Goal: Information Seeking & Learning: Learn about a topic

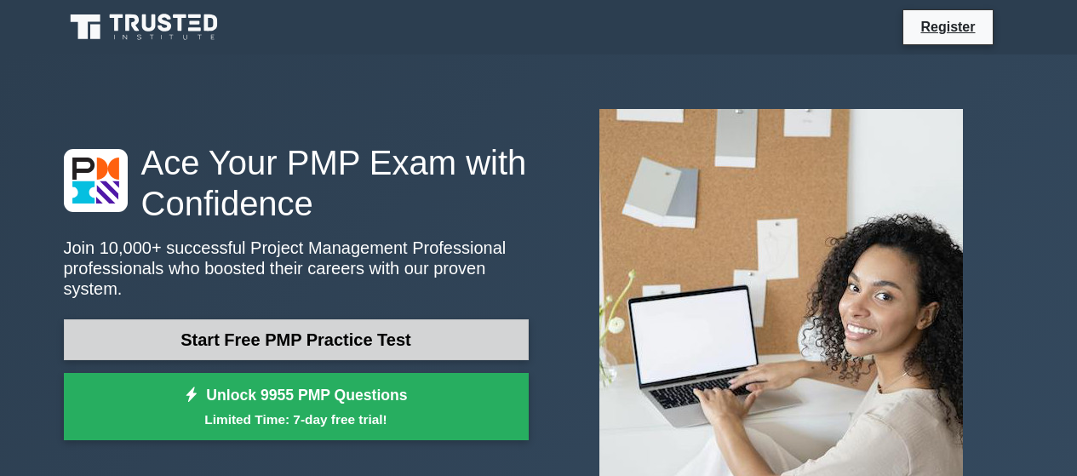
click at [312, 332] on link "Start Free PMP Practice Test" at bounding box center [296, 339] width 465 height 41
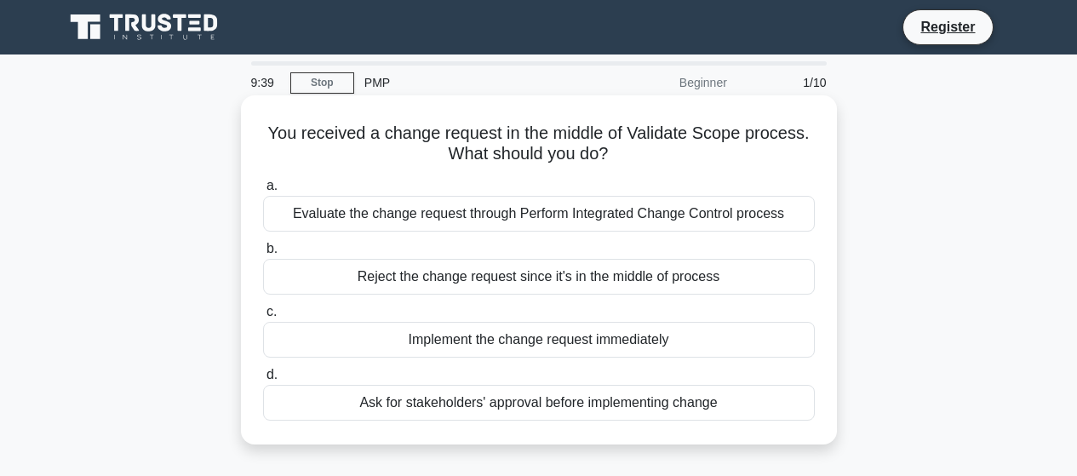
click at [491, 211] on div "Evaluate the change request through Perform Integrated Change Control process" at bounding box center [539, 214] width 552 height 36
click at [263, 192] on input "a. Evaluate the change request through Perform Integrated Change Control process" at bounding box center [263, 186] width 0 height 11
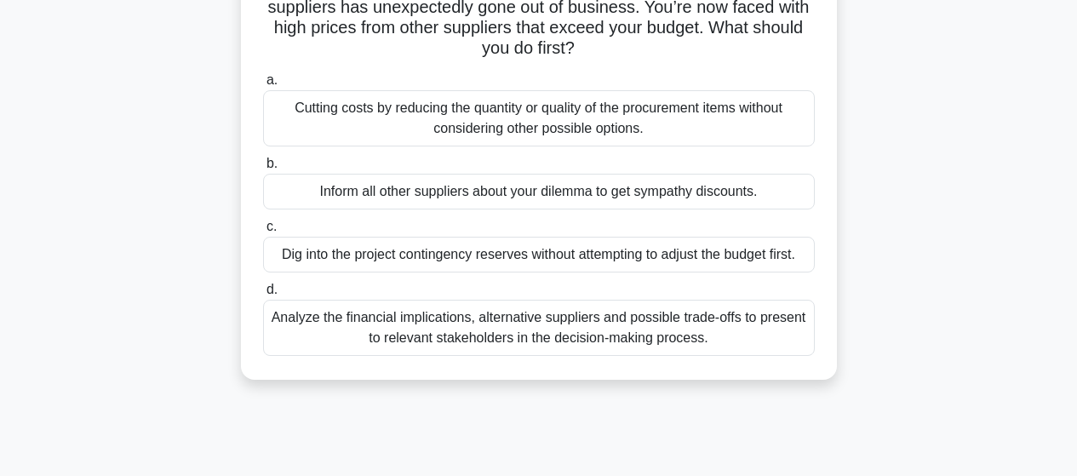
scroll to position [159, 0]
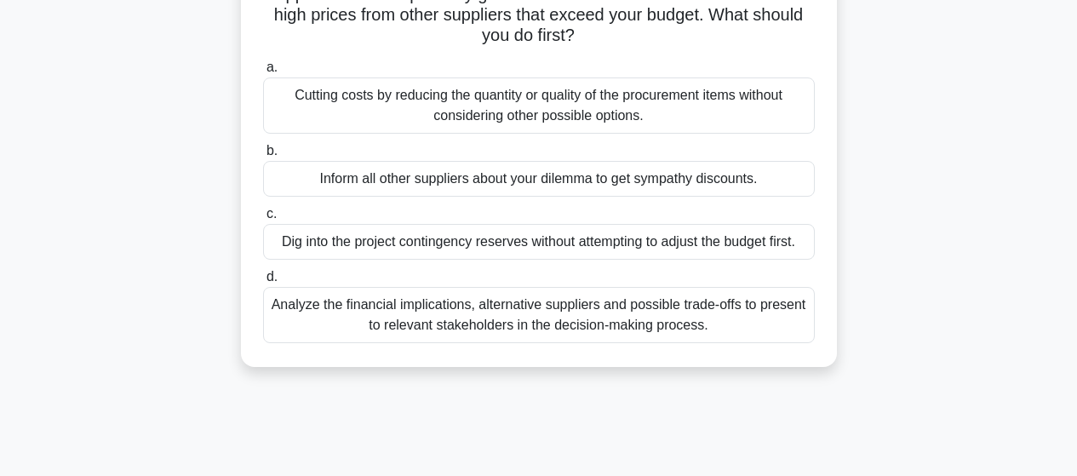
click at [641, 312] on div "Analyze the financial implications, alternative suppliers and possible trade-of…" at bounding box center [539, 315] width 552 height 56
click at [263, 283] on input "d. Analyze the financial implications, alternative suppliers and possible trade…" at bounding box center [263, 277] width 0 height 11
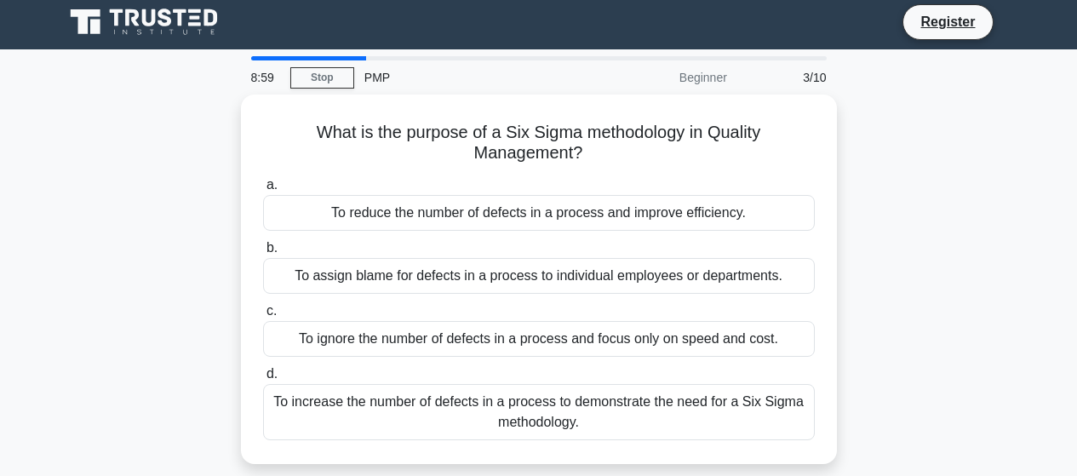
scroll to position [0, 0]
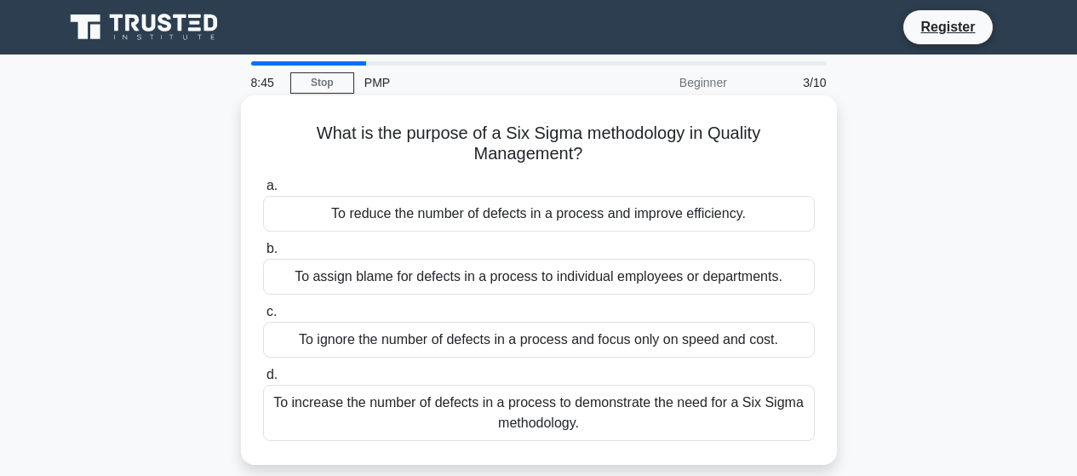
drag, startPoint x: 507, startPoint y: 137, endPoint x: 697, endPoint y: 160, distance: 191.3
click at [697, 160] on h5 "What is the purpose of a Six Sigma methodology in Quality Management? .spinner_…" at bounding box center [538, 144] width 555 height 43
copy h5 "Six Sigma methodology in Quality Management?"
click at [455, 219] on div "To reduce the number of defects in a process and improve efficiency." at bounding box center [539, 214] width 552 height 36
click at [263, 192] on input "a. To reduce the number of defects in a process and improve efficiency." at bounding box center [263, 186] width 0 height 11
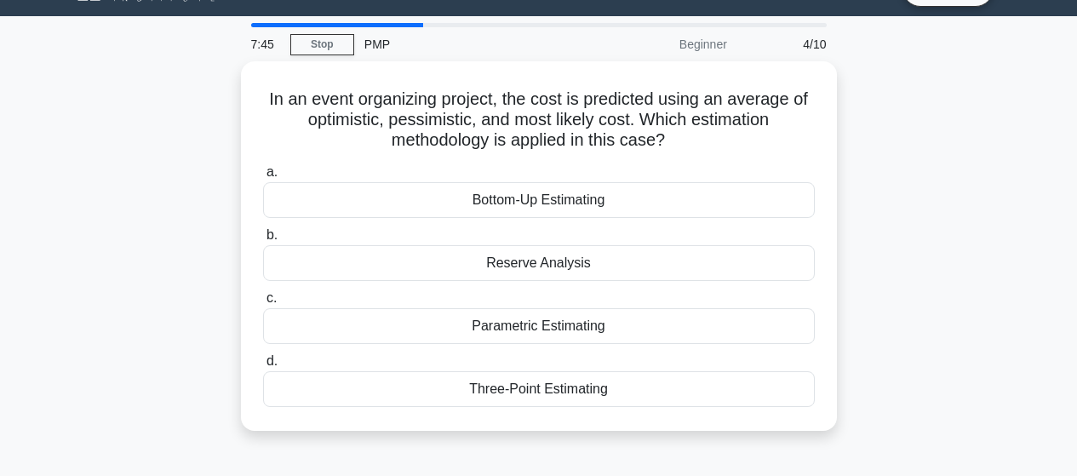
scroll to position [40, 0]
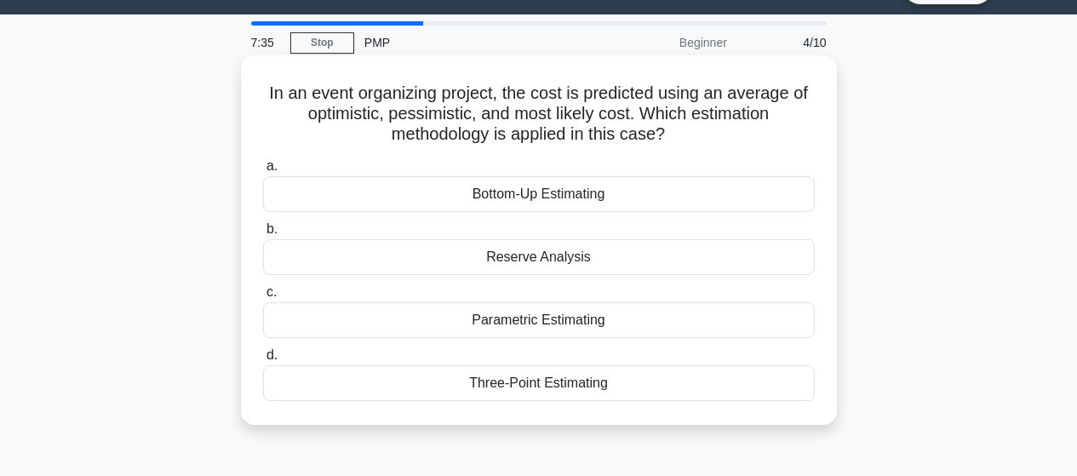
click at [536, 271] on div "Reserve Analysis" at bounding box center [539, 257] width 552 height 36
click at [263, 235] on input "b. Reserve Analysis" at bounding box center [263, 229] width 0 height 11
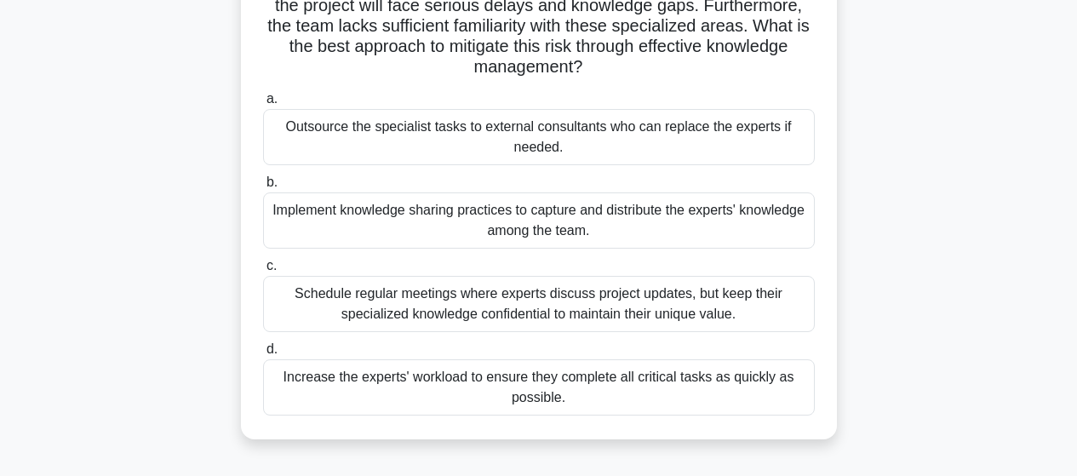
scroll to position [203, 0]
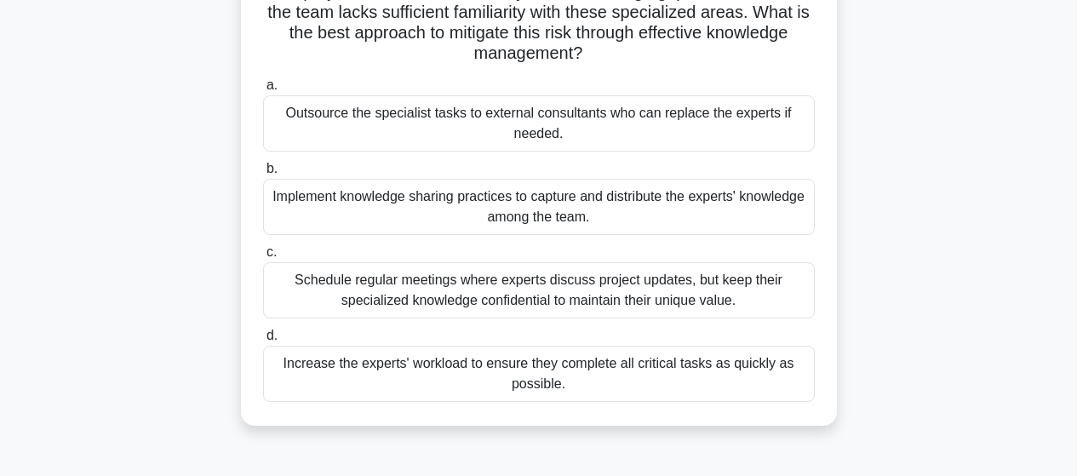
click at [442, 213] on div "Implement knowledge sharing practices to capture and distribute the experts' kn…" at bounding box center [539, 207] width 552 height 56
click at [263, 175] on input "b. Implement knowledge sharing practices to capture and distribute the experts'…" at bounding box center [263, 168] width 0 height 11
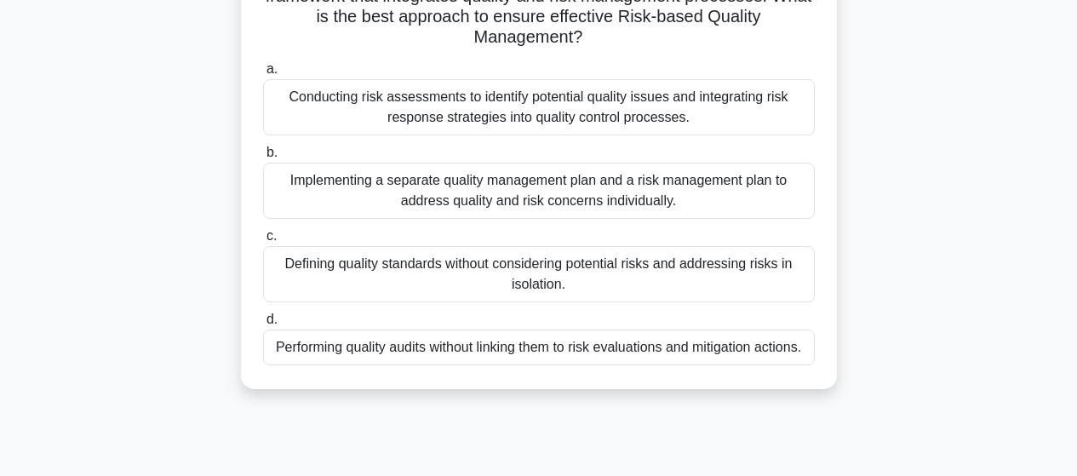
scroll to position [183, 0]
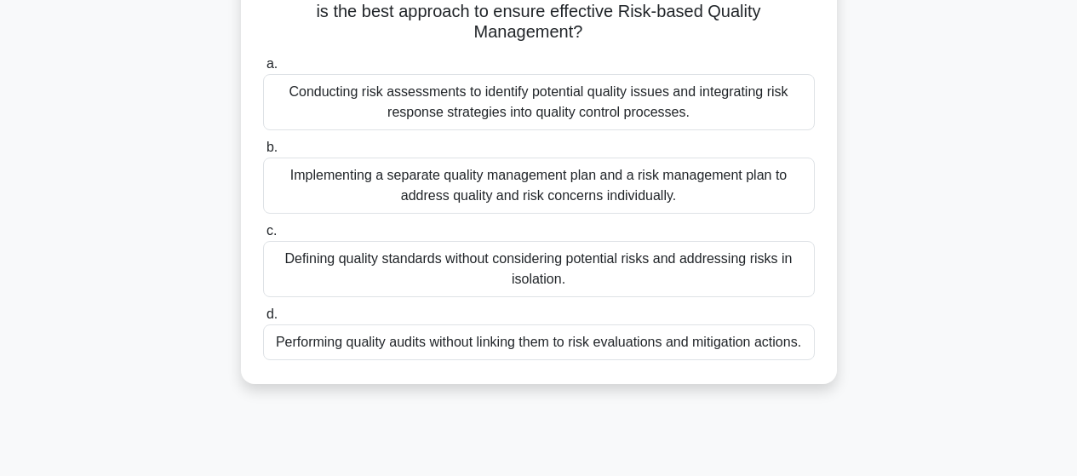
click at [557, 106] on div "Conducting risk assessments to identify potential quality issues and integratin…" at bounding box center [539, 102] width 552 height 56
click at [263, 70] on input "a. Conducting risk assessments to identify potential quality issues and integra…" at bounding box center [263, 64] width 0 height 11
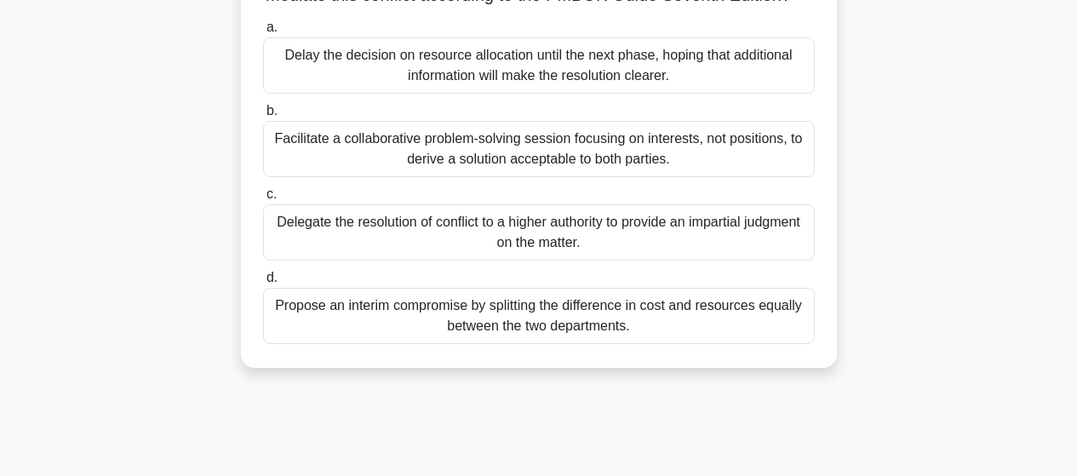
scroll to position [228, 0]
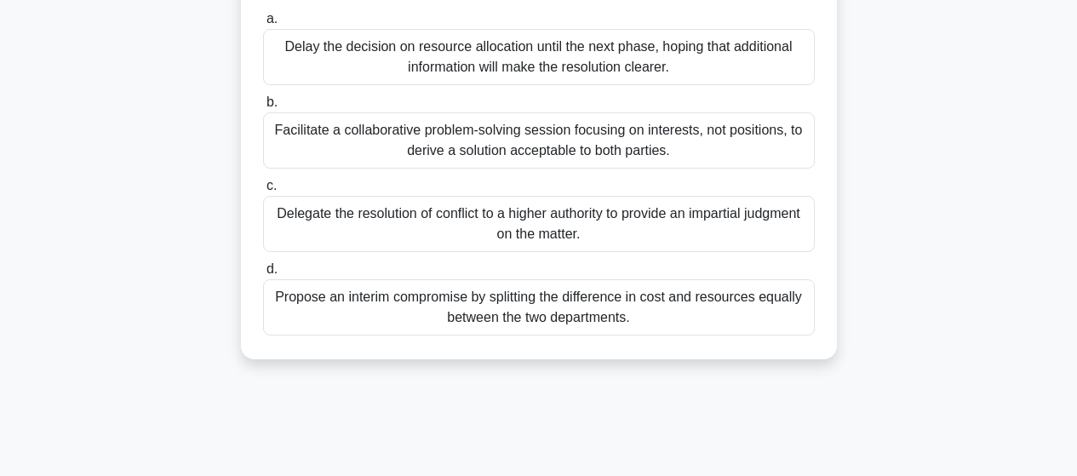
click at [435, 159] on div "Facilitate a collaborative problem-solving session focusing on interests, not p…" at bounding box center [539, 140] width 552 height 56
click at [263, 108] on input "b. Facilitate a collaborative problem-solving session focusing on interests, no…" at bounding box center [263, 102] width 0 height 11
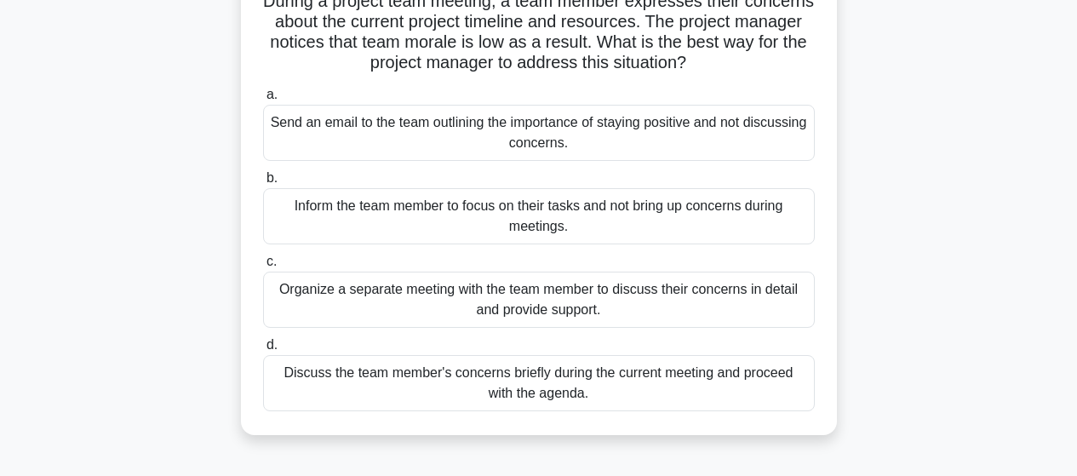
scroll to position [192, 0]
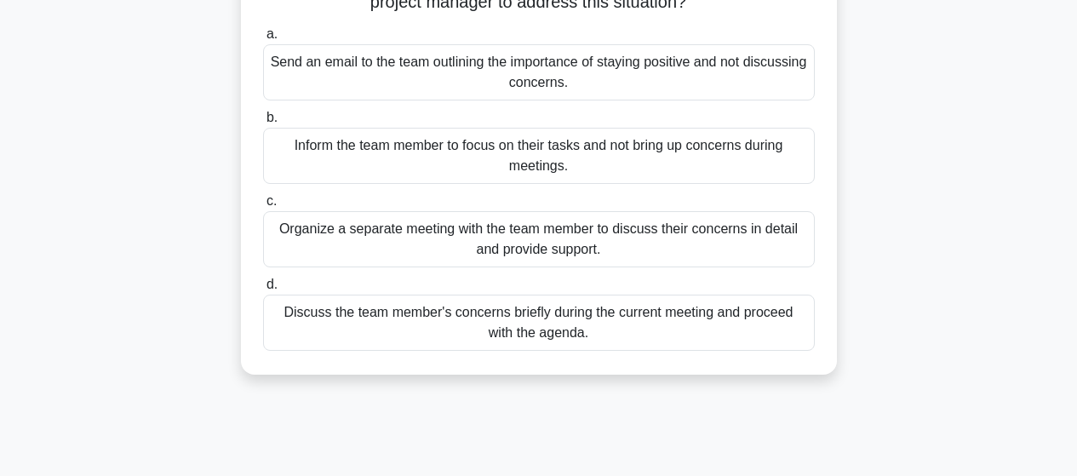
click at [432, 317] on div "Discuss the team member's concerns briefly during the current meeting and proce…" at bounding box center [539, 323] width 552 height 56
click at [263, 290] on input "d. Discuss the team member's concerns briefly during the current meeting and pr…" at bounding box center [263, 284] width 0 height 11
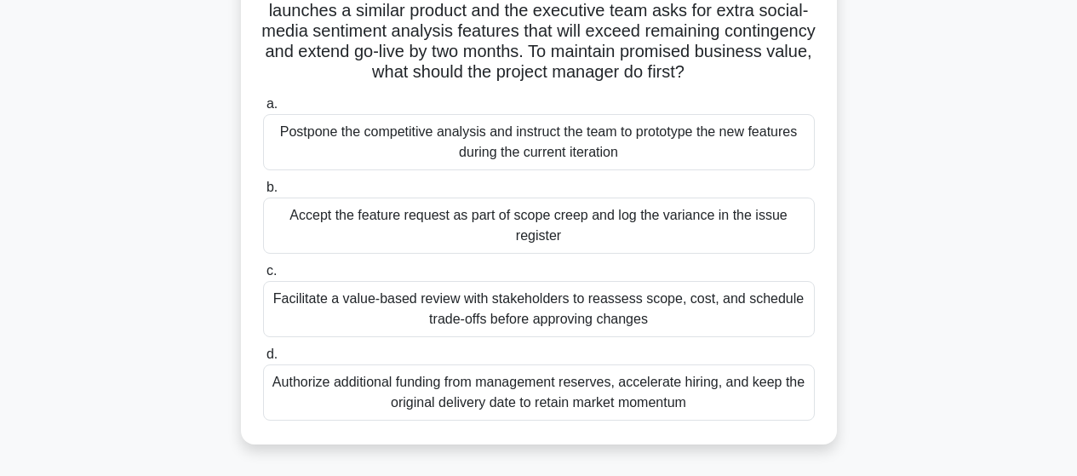
scroll to position [181, 0]
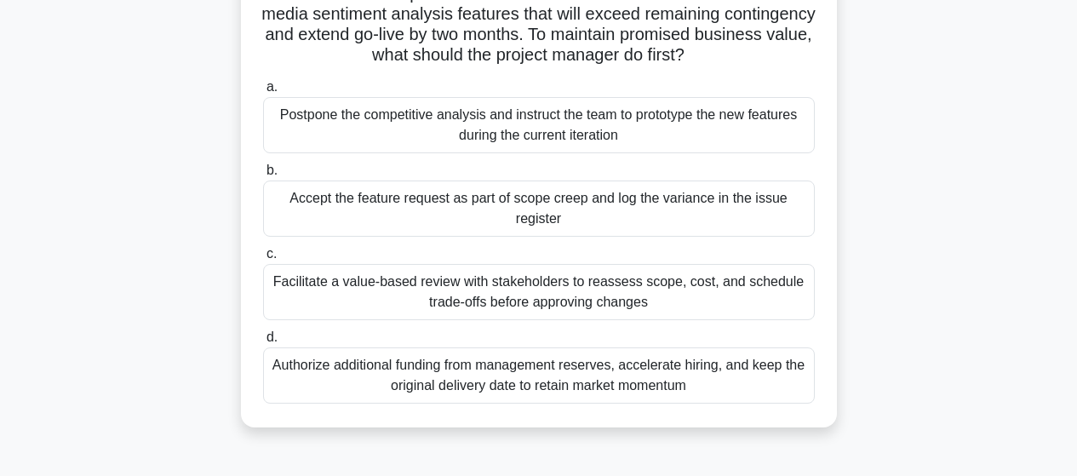
click at [411, 124] on div "Postpone the competitive analysis and instruct the team to prototype the new fe…" at bounding box center [539, 125] width 552 height 56
click at [263, 93] on input "a. Postpone the competitive analysis and instruct the team to prototype the new…" at bounding box center [263, 87] width 0 height 11
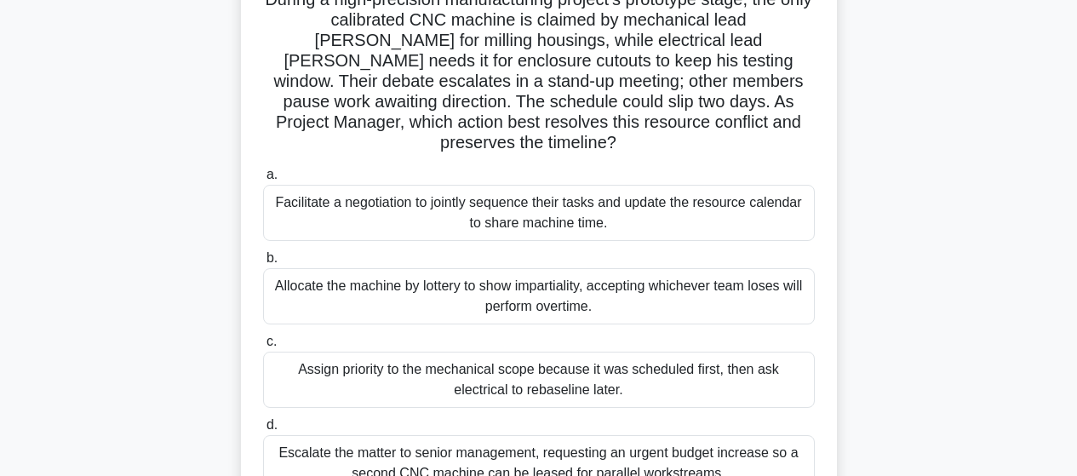
scroll to position [155, 0]
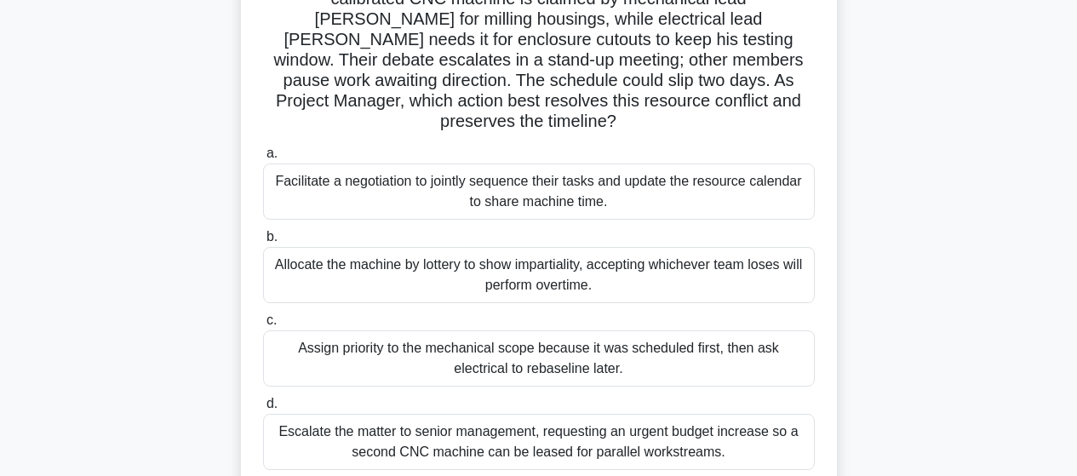
click at [535, 269] on div "Allocate the machine by lottery to show impartiality, accepting whichever team …" at bounding box center [539, 275] width 552 height 56
click at [263, 243] on input "b. Allocate the machine by lottery to show impartiality, accepting whichever te…" at bounding box center [263, 237] width 0 height 11
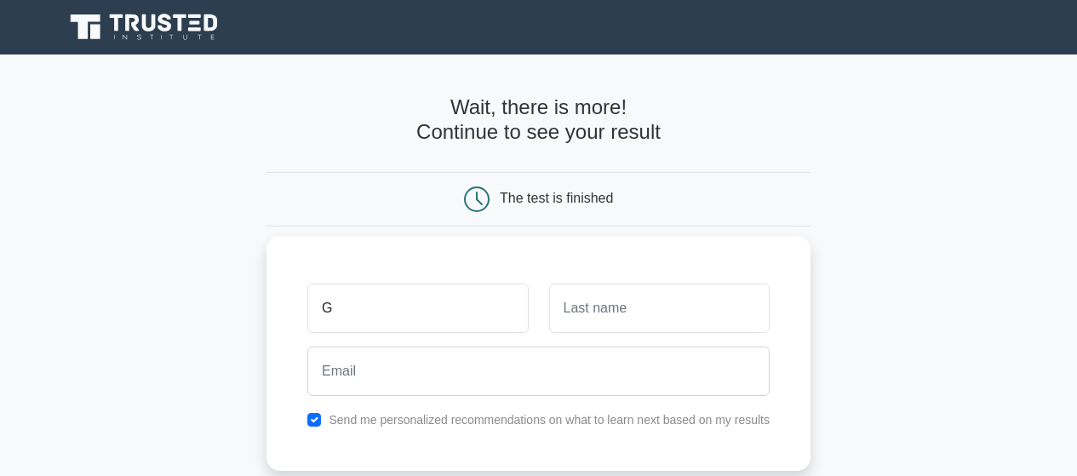
type input "[PERSON_NAME]"
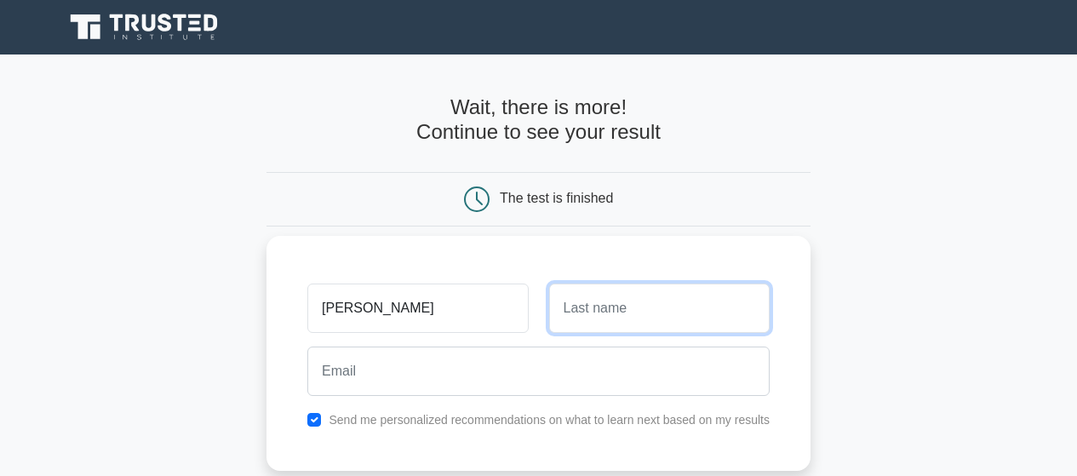
click at [580, 308] on input "text" at bounding box center [659, 308] width 221 height 49
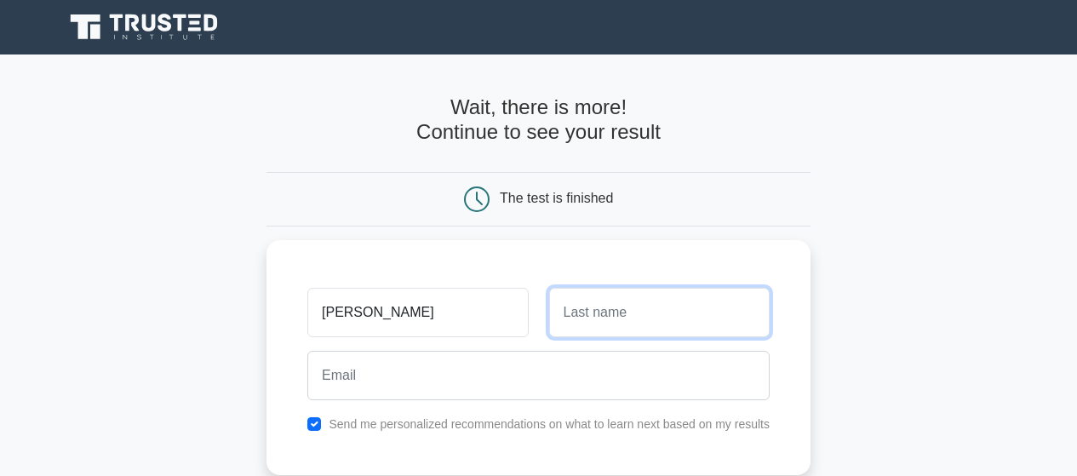
type input "Niyomuhoza"
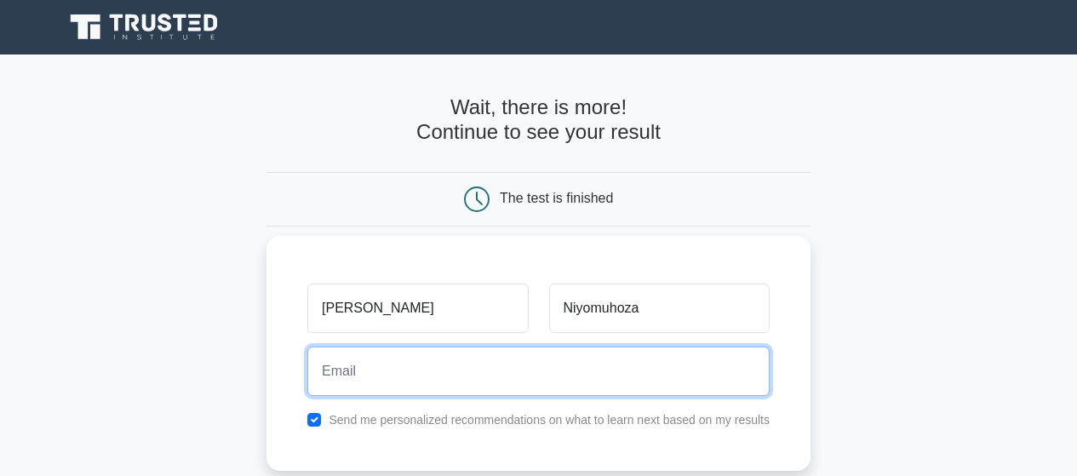
click at [392, 367] on input "email" at bounding box center [538, 371] width 462 height 49
type input "niyomuhozag@gmail.com"
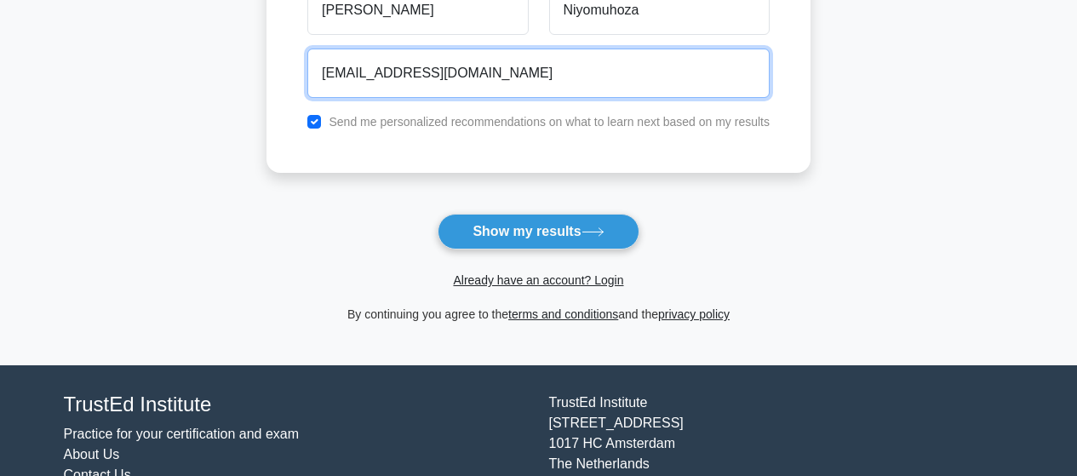
scroll to position [317, 0]
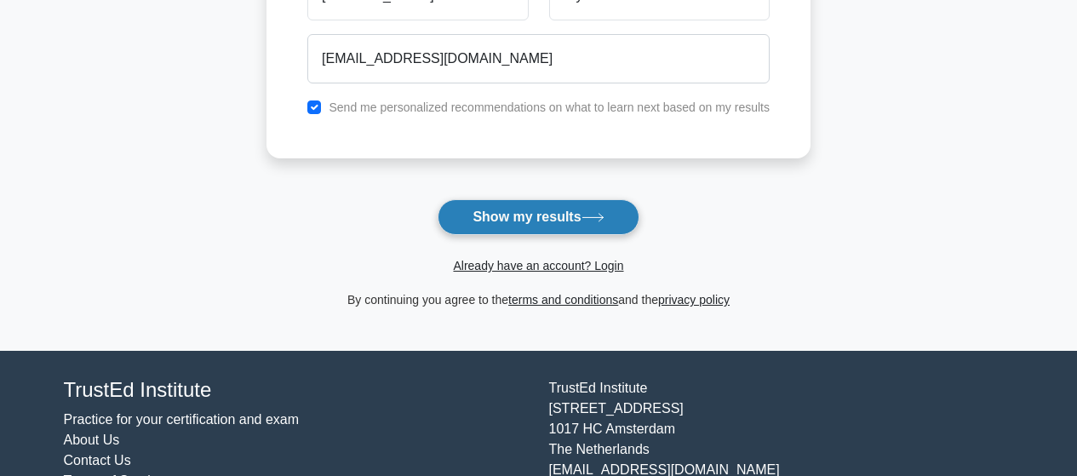
click at [513, 221] on button "Show my results" at bounding box center [538, 217] width 201 height 36
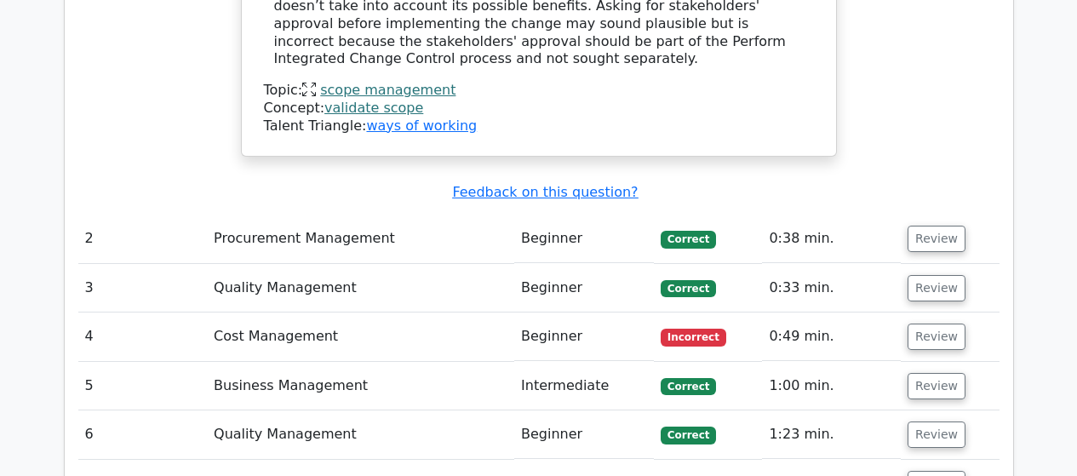
scroll to position [2143, 0]
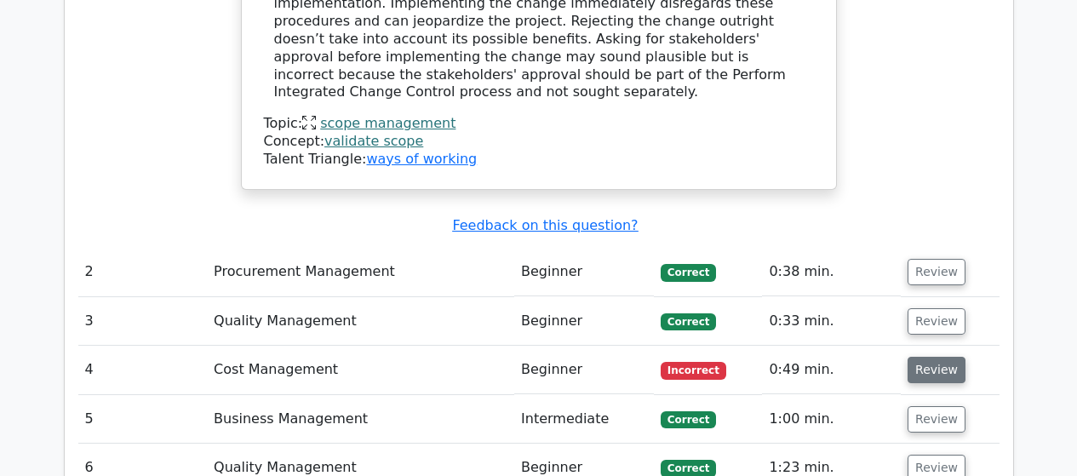
click at [925, 357] on button "Review" at bounding box center [937, 370] width 58 height 26
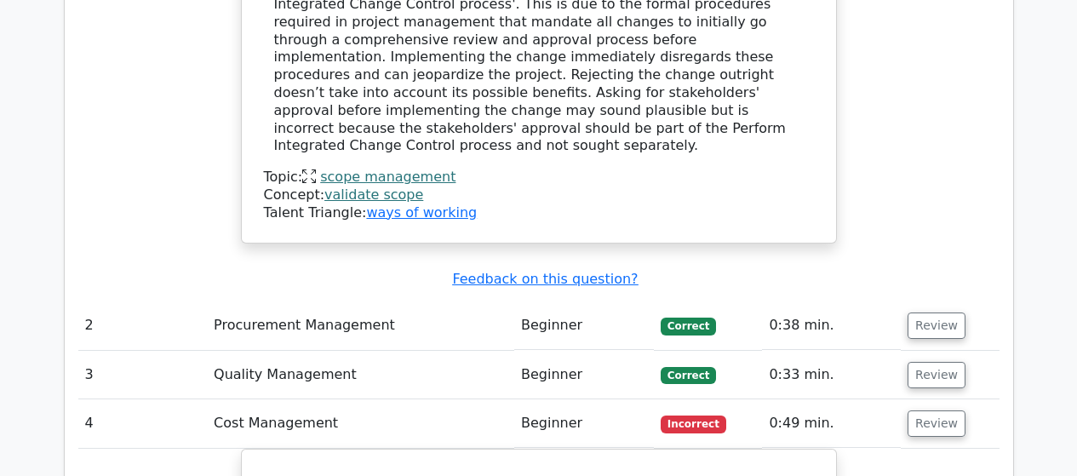
scroll to position [2056, 0]
